Goal: Task Accomplishment & Management: Manage account settings

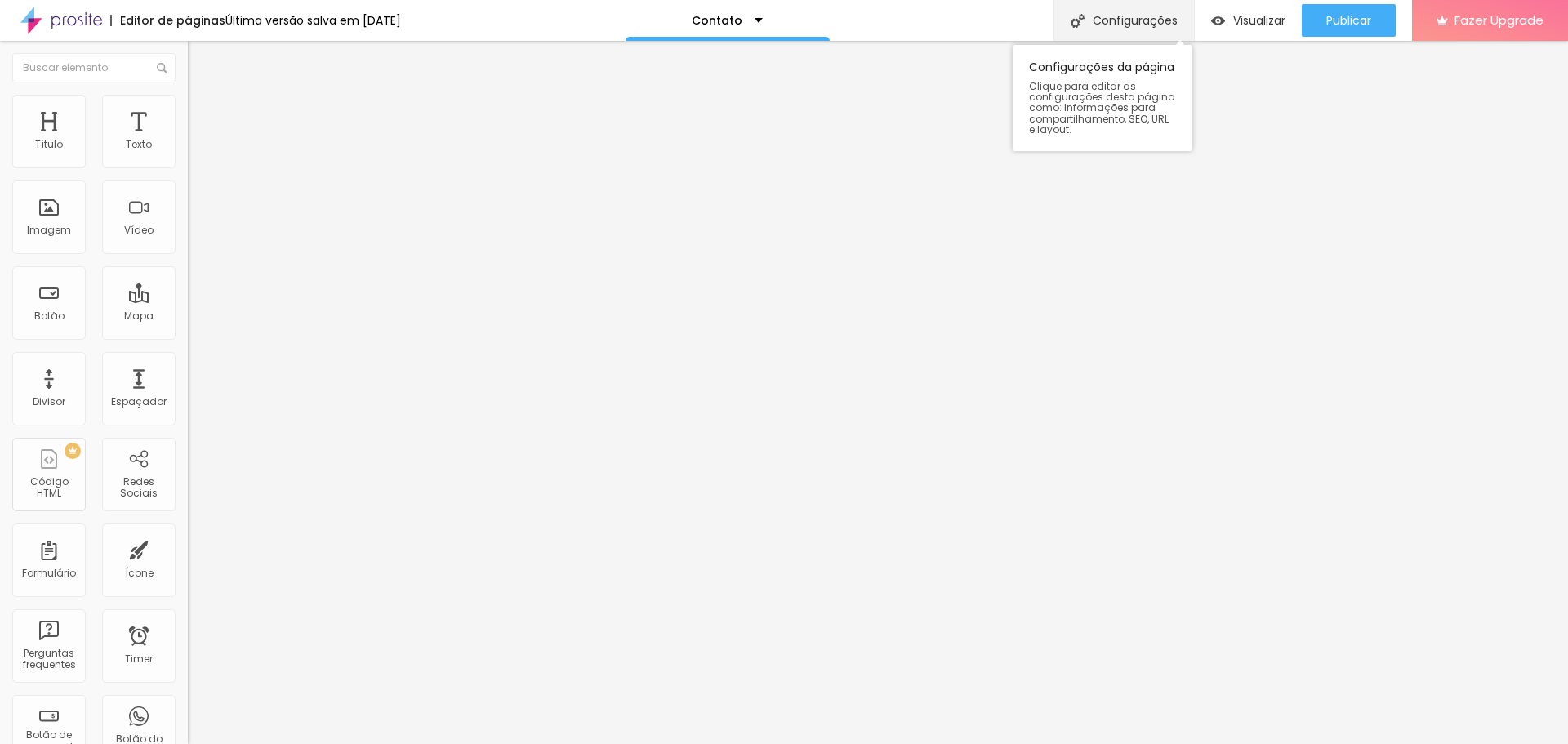
click at [1082, 25] on img at bounding box center [1077, 21] width 14 height 14
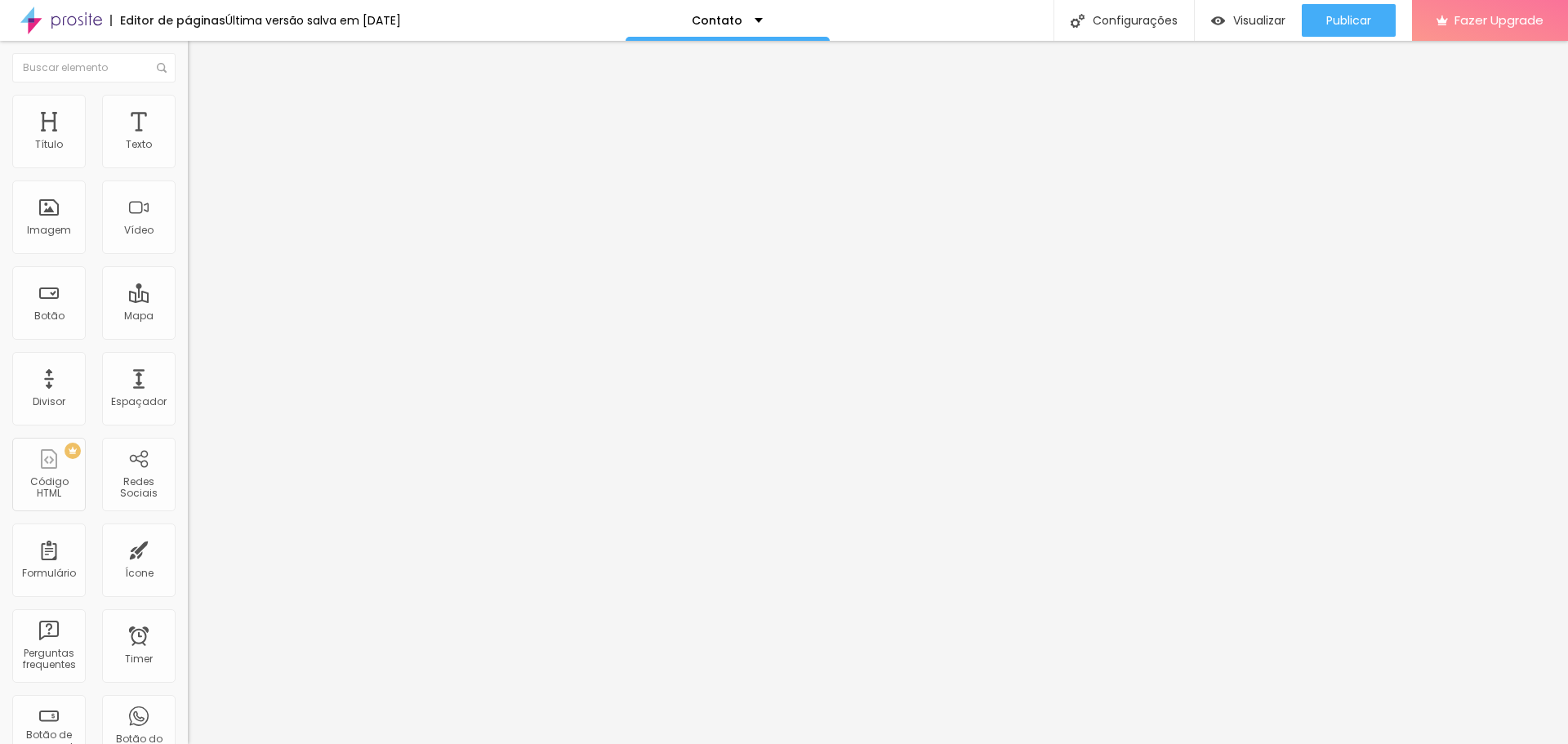
click at [63, 20] on img at bounding box center [62, 21] width 82 height 41
click at [188, 141] on span "Trocar imagem" at bounding box center [231, 133] width 89 height 14
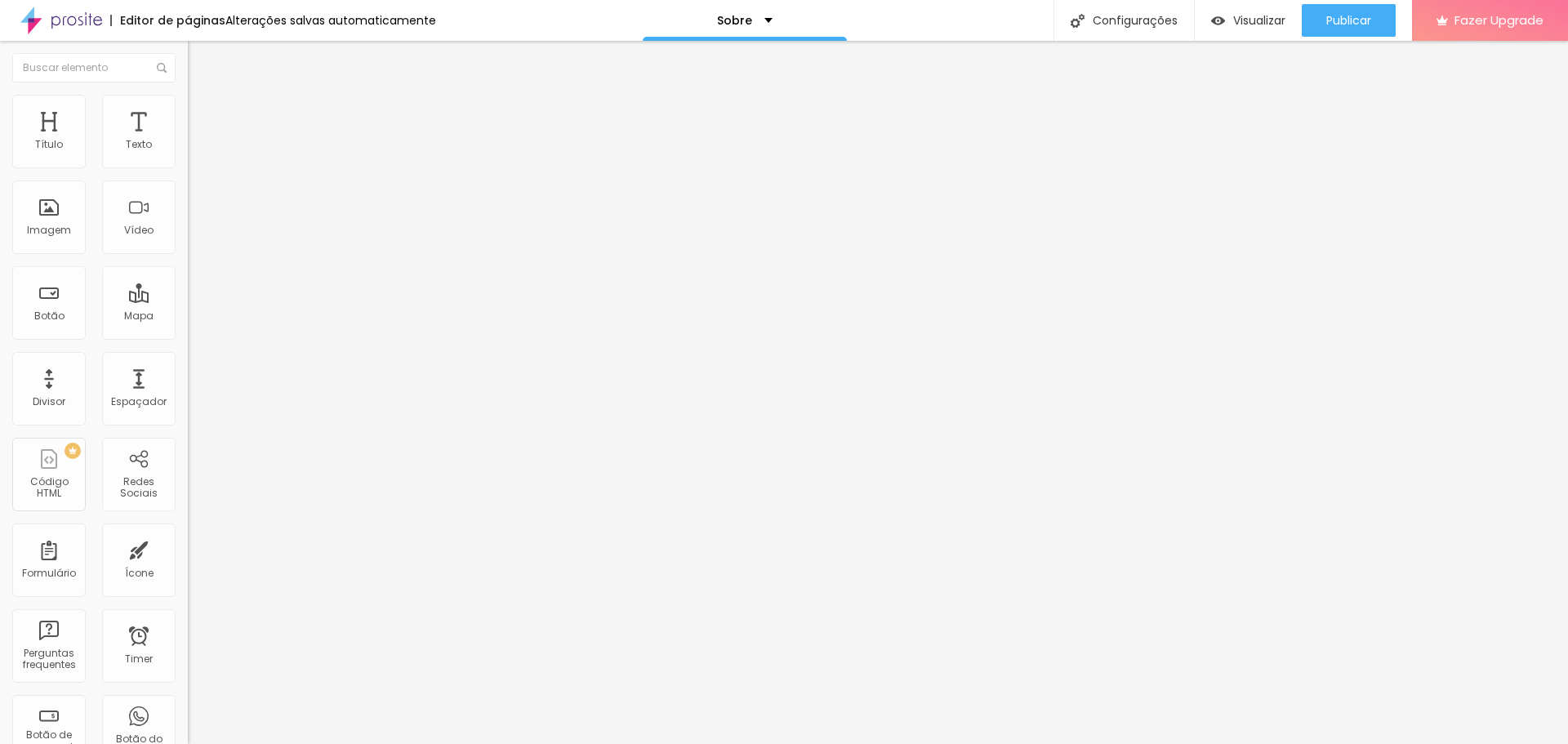
click at [188, 141] on span "Trocar imagem" at bounding box center [231, 133] width 89 height 14
click at [1247, 15] on span "Visualizar" at bounding box center [1259, 21] width 52 height 13
click at [79, 16] on img at bounding box center [62, 21] width 82 height 41
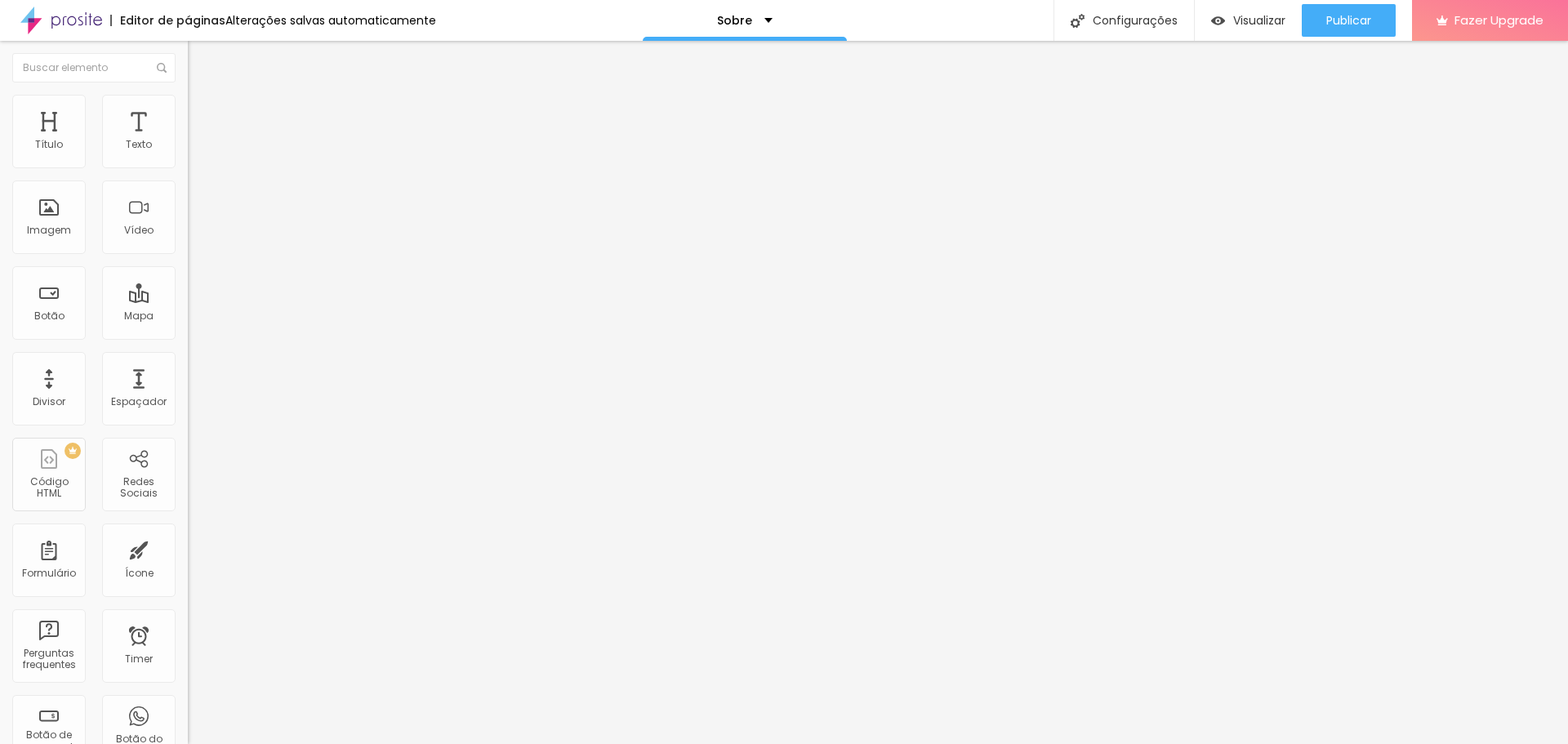
click at [95, 18] on img at bounding box center [62, 21] width 82 height 41
